Goal: Transaction & Acquisition: Purchase product/service

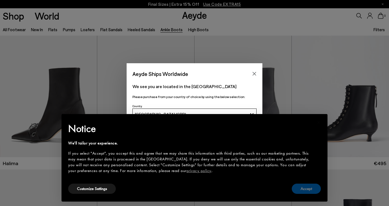
click at [302, 192] on button "Accept" at bounding box center [305, 189] width 29 height 10
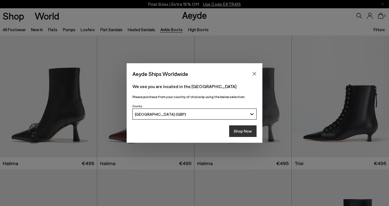
click at [242, 133] on button "Shop Now" at bounding box center [242, 132] width 27 height 12
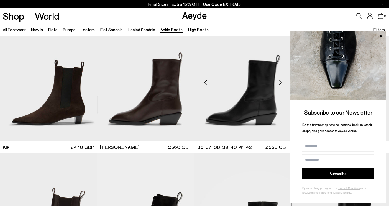
scroll to position [823, 0]
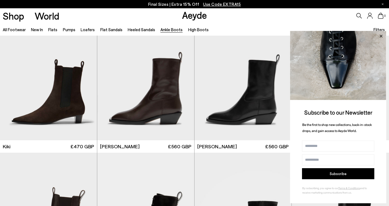
click at [381, 37] on icon at bounding box center [380, 36] width 3 height 3
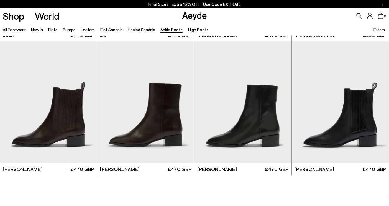
scroll to position [1068, 0]
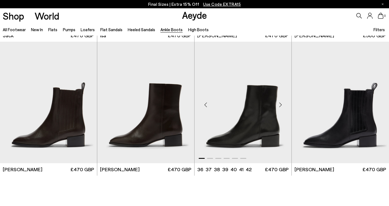
click at [257, 93] on img "1 / 6" at bounding box center [242, 103] width 97 height 122
click at [159, 93] on img "1 / 6" at bounding box center [145, 103] width 97 height 122
click at [131, 127] on img "1 / 6" at bounding box center [145, 103] width 97 height 122
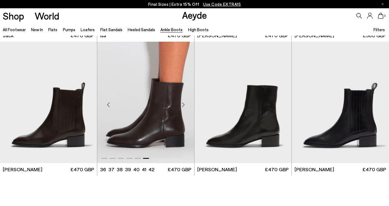
click at [154, 72] on img "6 / 6" at bounding box center [145, 103] width 97 height 122
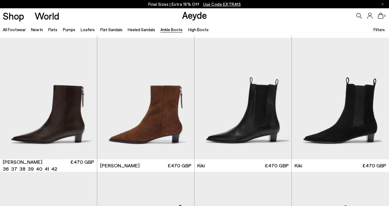
scroll to position [672, 0]
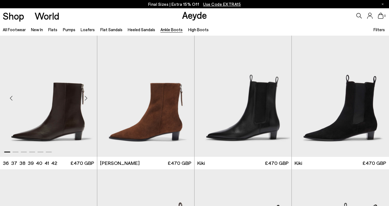
click at [36, 114] on img "1 / 6" at bounding box center [48, 96] width 97 height 122
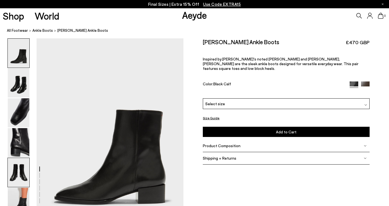
click at [17, 176] on img at bounding box center [19, 172] width 22 height 29
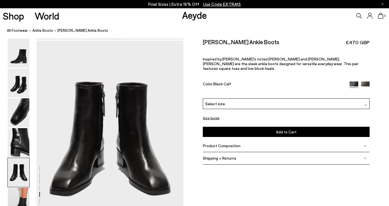
scroll to position [787, 0]
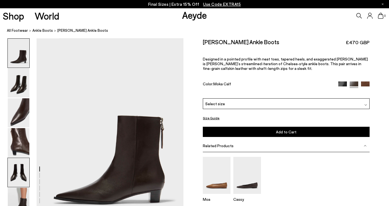
click at [19, 180] on img at bounding box center [19, 172] width 22 height 29
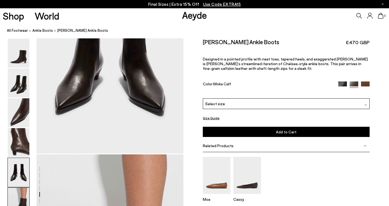
click at [19, 190] on img at bounding box center [19, 202] width 22 height 29
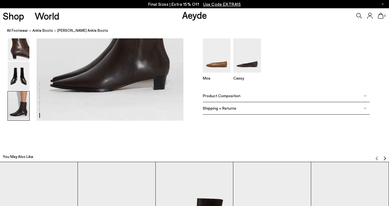
scroll to position [1100, 0]
